Goal: Task Accomplishment & Management: Complete application form

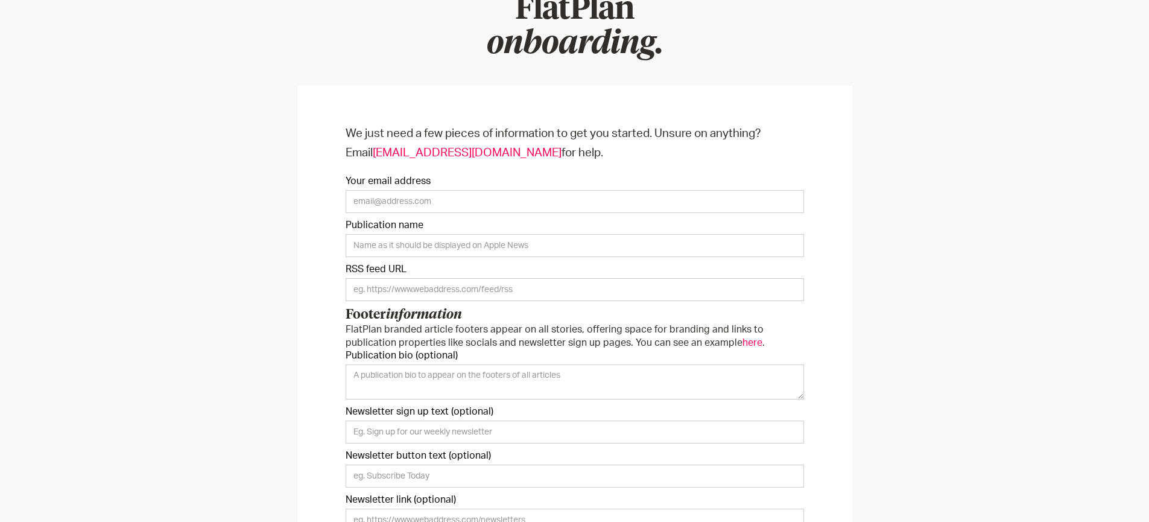
scroll to position [125, 0]
click at [376, 200] on input "Your email address" at bounding box center [575, 202] width 458 height 23
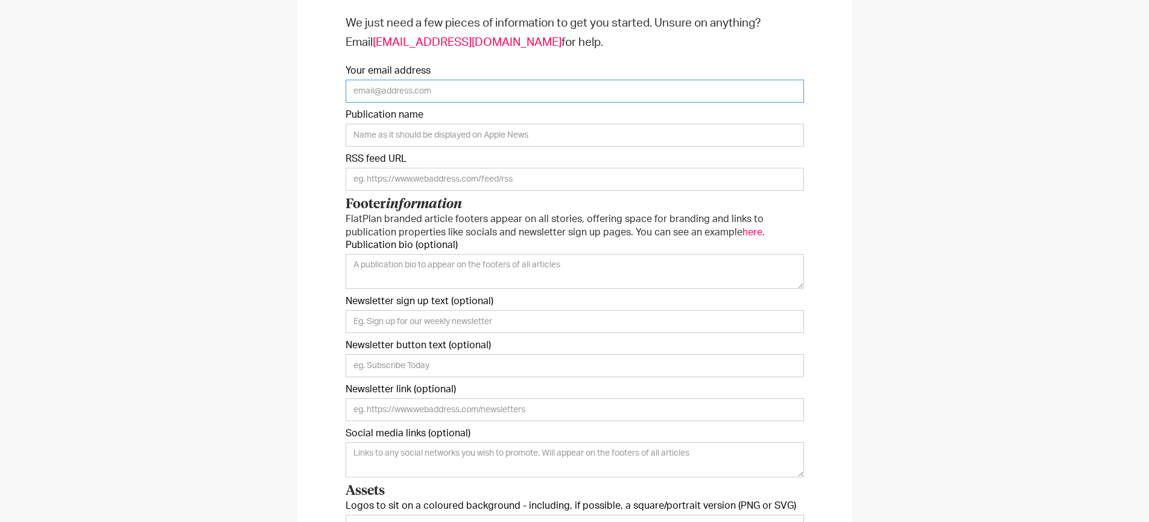
scroll to position [166, 0]
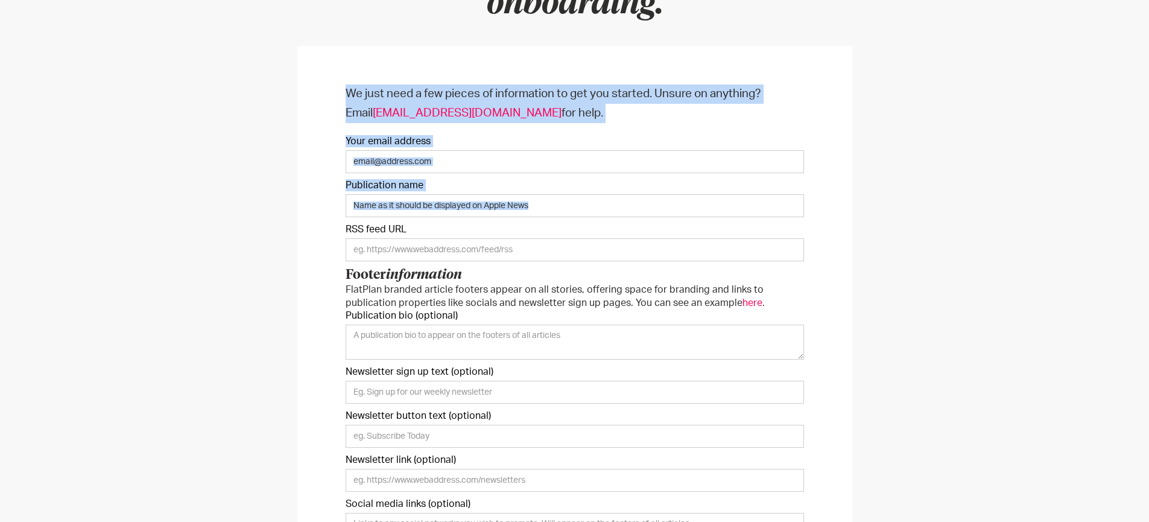
drag, startPoint x: 327, startPoint y: 97, endPoint x: 641, endPoint y: 246, distance: 347.8
click at [642, 246] on div "We just need a few pieces of information to get you started. Unsure on anything…" at bounding box center [574, 446] width 555 height 801
click at [700, 161] on input "Your email address" at bounding box center [575, 161] width 458 height 23
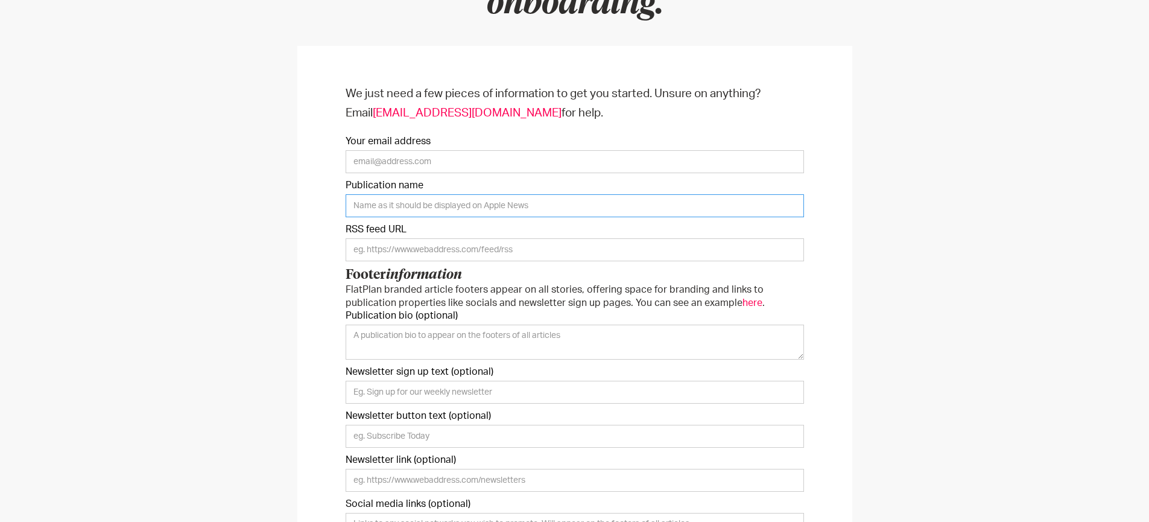
click at [484, 209] on input "Publication name" at bounding box center [575, 205] width 458 height 23
click at [293, 236] on div "We just need a few pieces of information to get you started. Unsure on anything…" at bounding box center [574, 446] width 1149 height 849
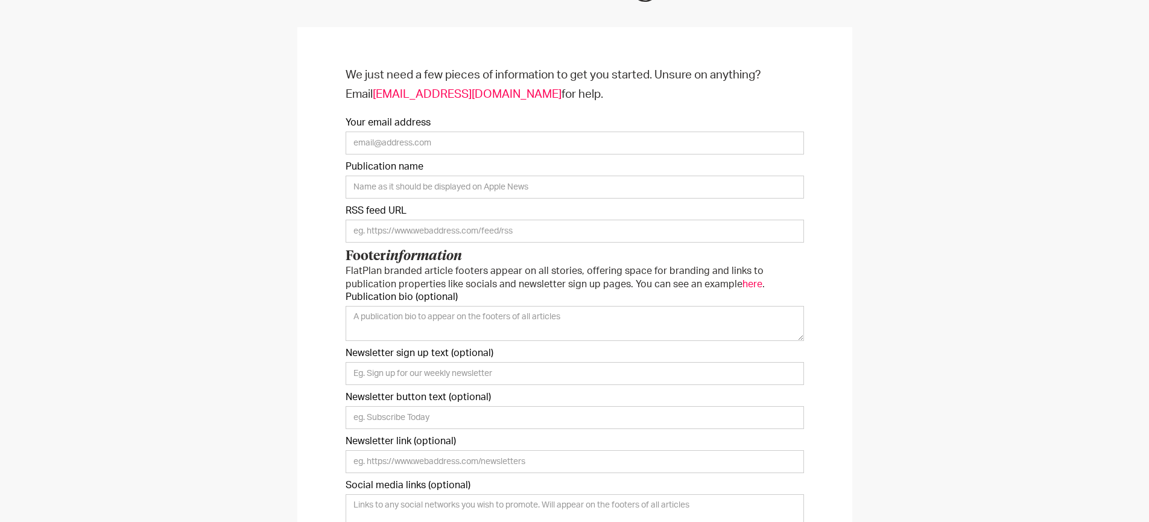
scroll to position [185, 0]
drag, startPoint x: 348, startPoint y: 211, endPoint x: 405, endPoint y: 214, distance: 56.8
click at [405, 214] on label "RSS feed URL" at bounding box center [575, 210] width 458 height 12
click at [429, 213] on label "RSS feed URL" at bounding box center [575, 210] width 458 height 12
drag, startPoint x: 347, startPoint y: 214, endPoint x: 507, endPoint y: 227, distance: 161.0
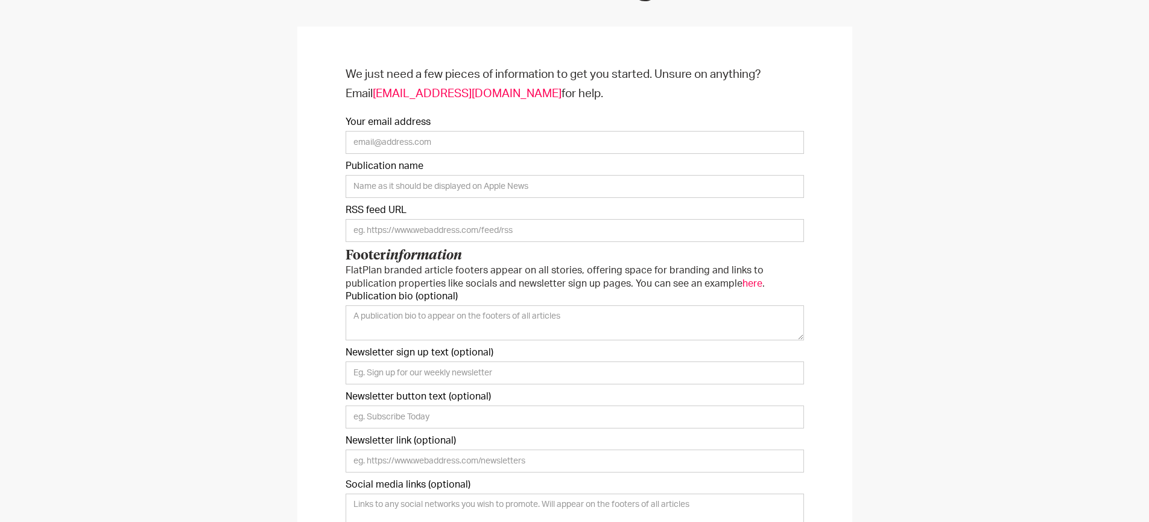
click at [507, 227] on form "We just need a few pieces of information to get you started. Unsure on anything…" at bounding box center [575, 422] width 458 height 714
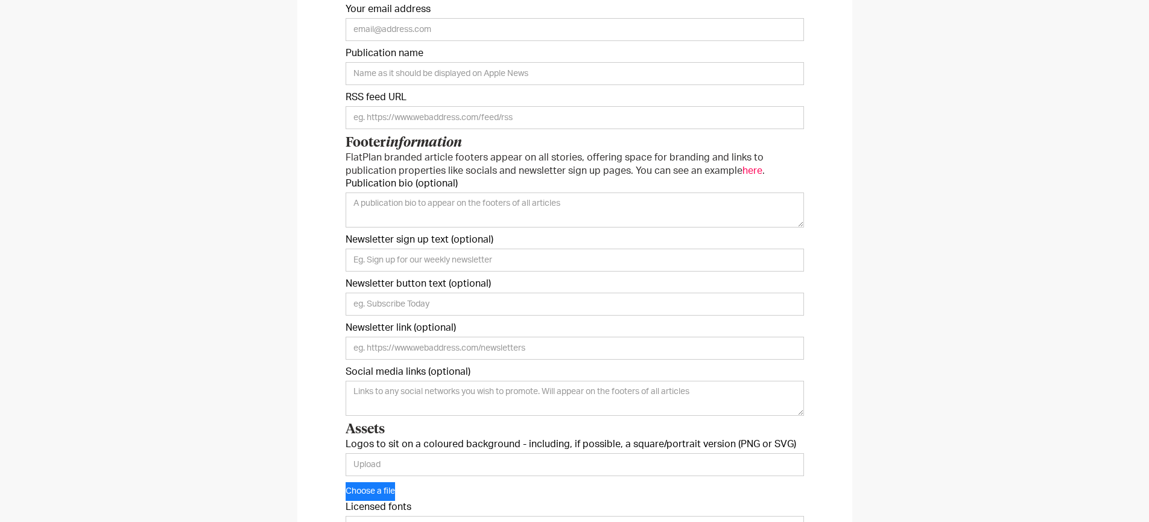
scroll to position [299, 0]
click at [330, 139] on div "We just need a few pieces of information to get you started. Unsure on anything…" at bounding box center [574, 313] width 555 height 801
drag, startPoint x: 339, startPoint y: 141, endPoint x: 462, endPoint y: 145, distance: 123.1
click at [462, 145] on div "We just need a few pieces of information to get you started. Unsure on anything…" at bounding box center [574, 313] width 555 height 801
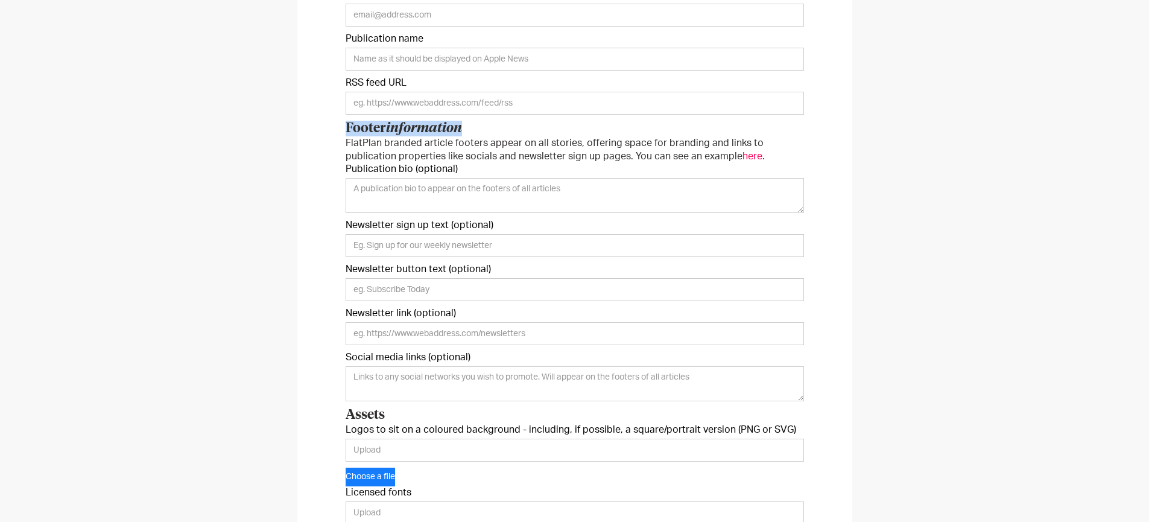
scroll to position [314, 0]
click at [544, 151] on p "FlatPlan branded article footers appear on all stories, offering space for bran…" at bounding box center [575, 148] width 458 height 27
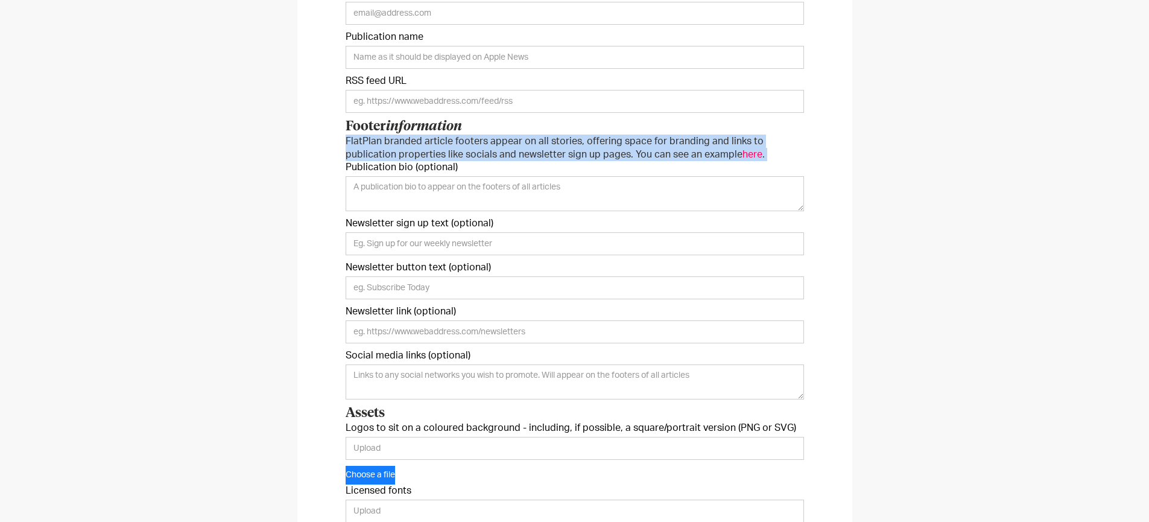
click at [544, 151] on p "FlatPlan branded article footers appear on all stories, offering space for bran…" at bounding box center [575, 148] width 458 height 27
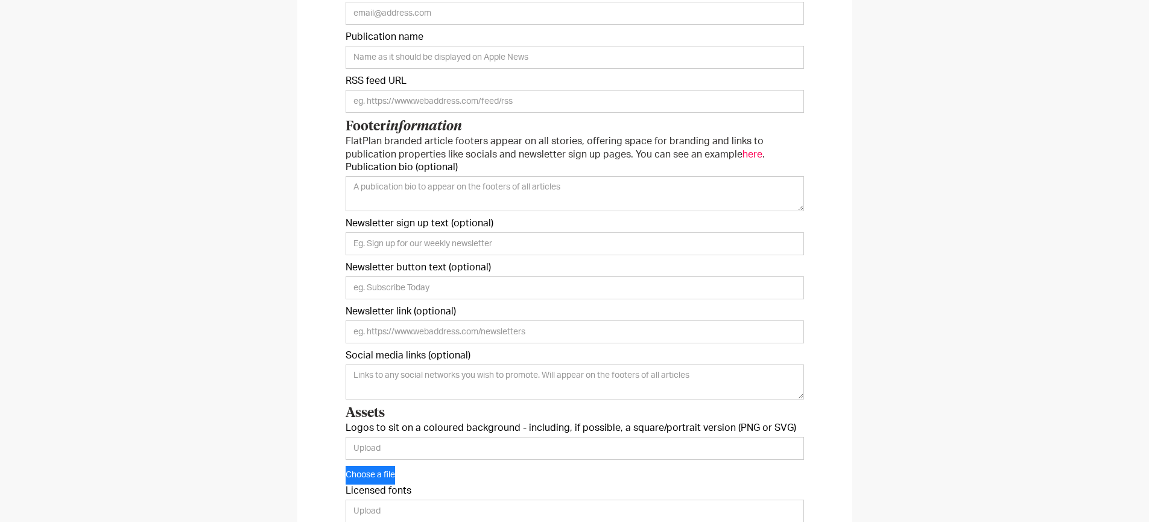
click at [401, 166] on label "Publication bio (optional)" at bounding box center [575, 167] width 458 height 12
click at [401, 176] on textarea "Publication bio (optional)" at bounding box center [575, 193] width 458 height 35
click at [476, 245] on input "Newsletter sign up text (optional)" at bounding box center [575, 243] width 458 height 23
click at [472, 248] on input "Newsletter sign up text (optional)" at bounding box center [575, 243] width 458 height 23
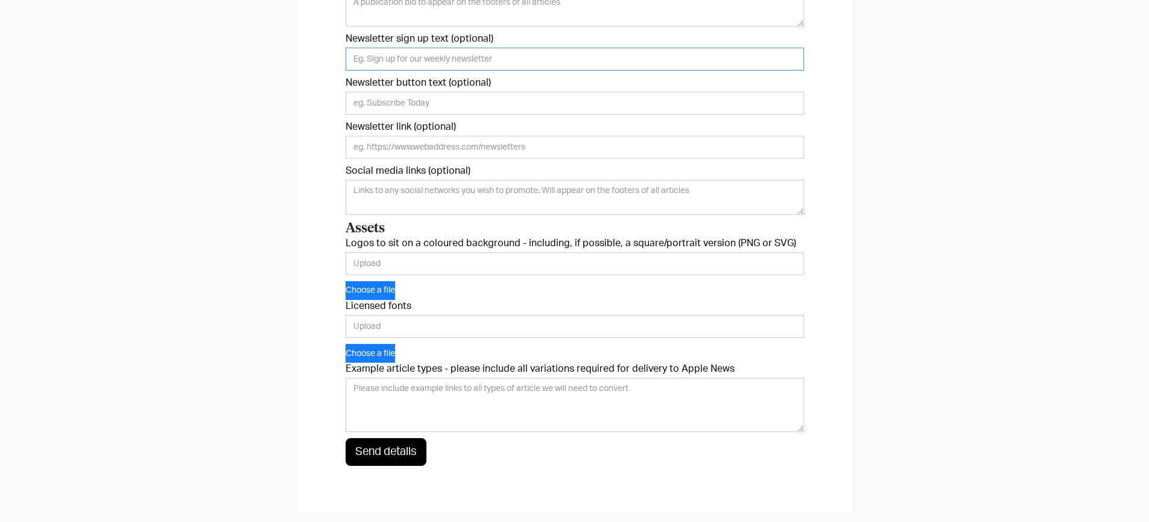
scroll to position [523, 0]
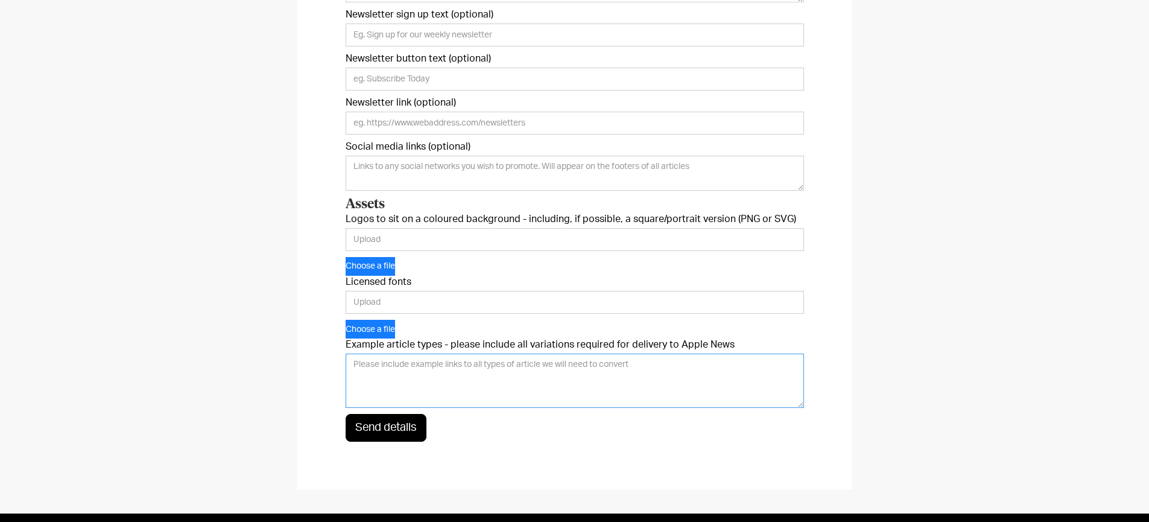
click at [447, 363] on textarea "Example article types - please include all variations required for delivery to …" at bounding box center [575, 381] width 458 height 54
click at [455, 370] on textarea "Example article types - please include all variations required for delivery to …" at bounding box center [575, 381] width 458 height 54
click at [366, 359] on textarea "Example article types - please include all variations required for delivery to …" at bounding box center [575, 381] width 458 height 54
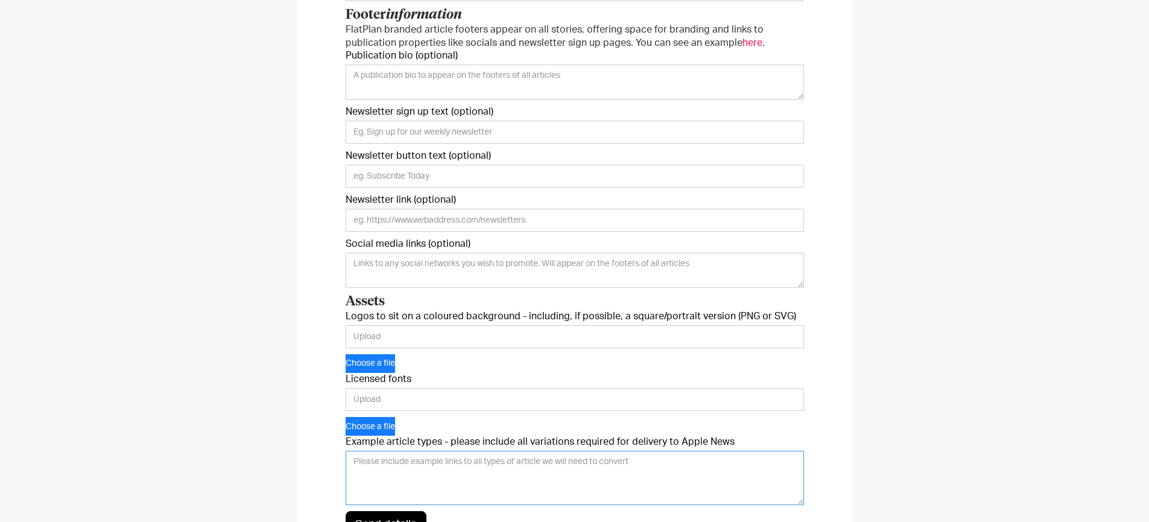
scroll to position [279, 0]
